Goal: Book appointment/travel/reservation

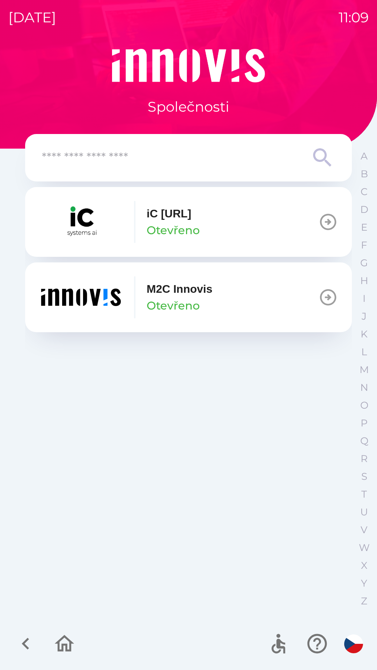
click at [263, 295] on button "M2C Innovis Otevřeno" at bounding box center [188, 298] width 327 height 70
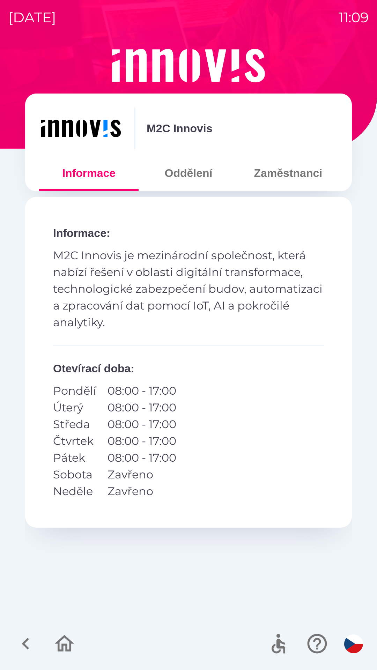
click at [285, 176] on button "Zaměstnanci" at bounding box center [287, 173] width 99 height 25
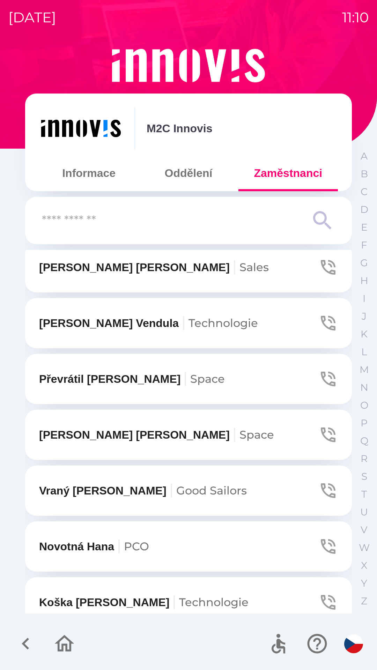
scroll to position [705, 0]
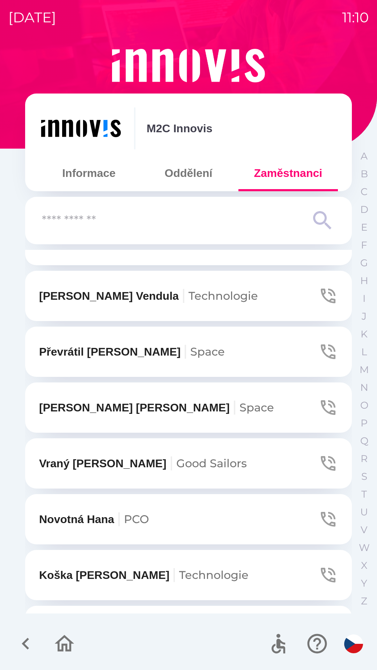
click at [214, 345] on button "Převrátil Lukáš Space" at bounding box center [188, 352] width 327 height 50
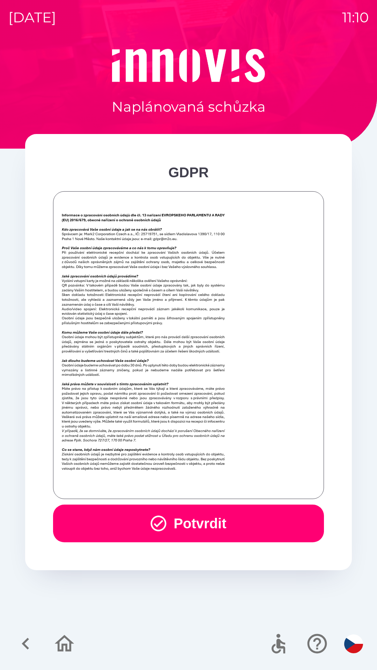
click at [205, 520] on button "Potvrdit" at bounding box center [188, 524] width 271 height 38
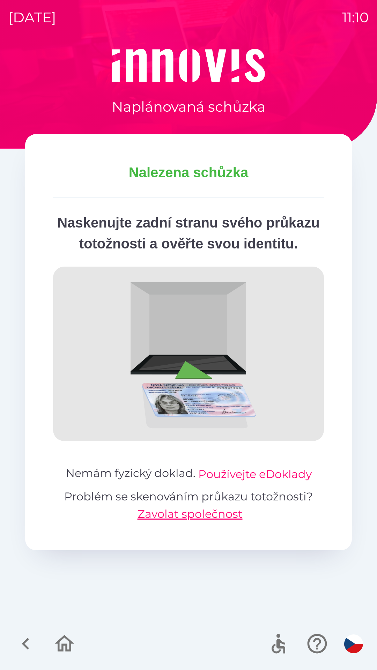
click at [264, 483] on button "Používejte eDoklady" at bounding box center [254, 474] width 113 height 17
